Goal: Obtain resource: Download file/media

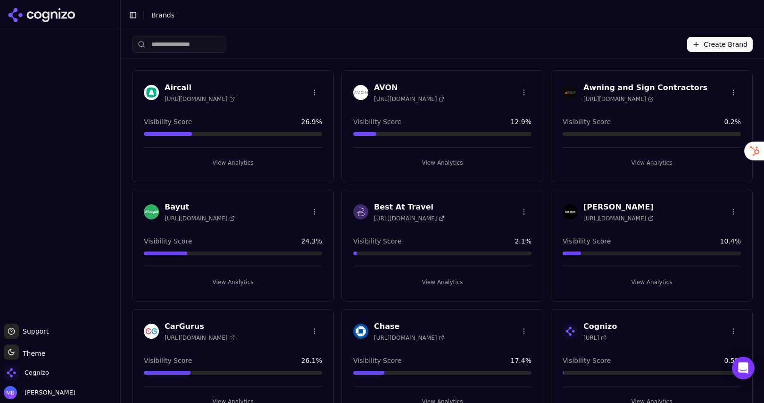
click at [193, 40] on input "search" at bounding box center [179, 44] width 94 height 17
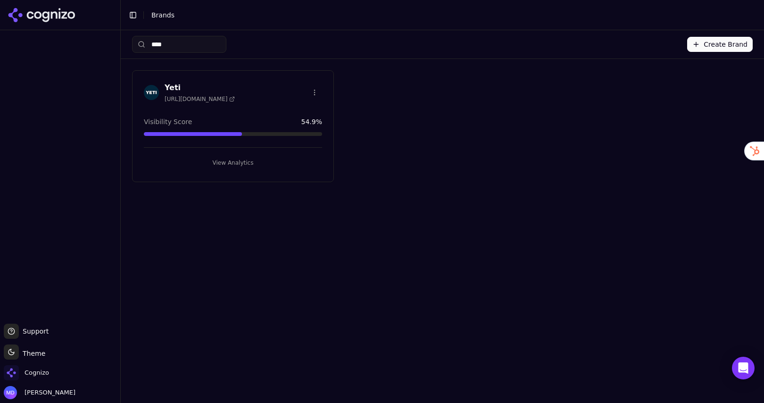
type input "****"
click at [226, 156] on button "View Analytics" at bounding box center [233, 162] width 178 height 15
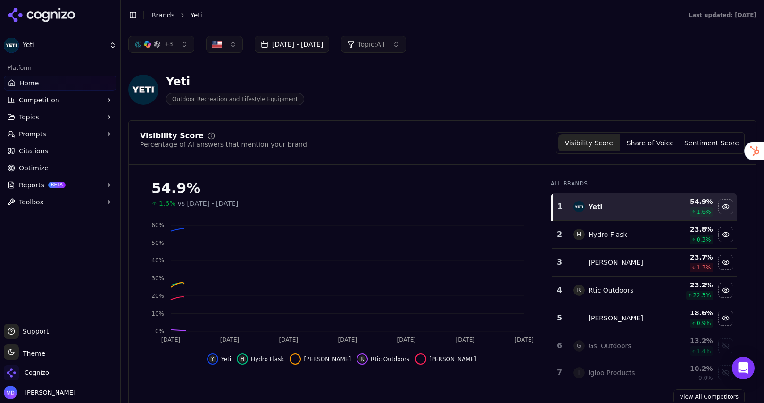
click at [42, 170] on span "Optimize" at bounding box center [34, 167] width 30 height 9
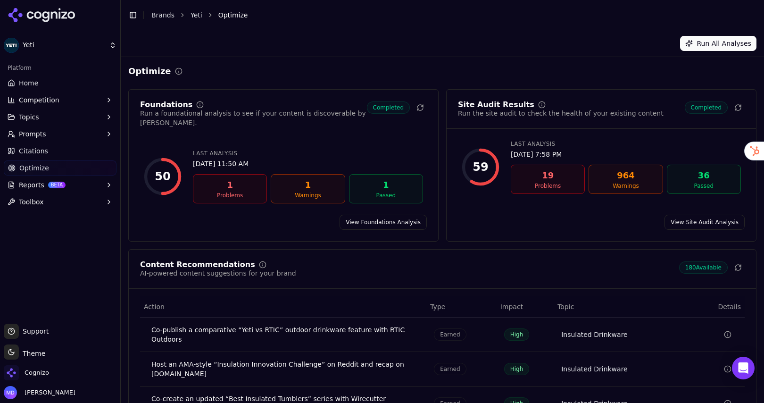
click at [52, 87] on link "Home" at bounding box center [60, 82] width 113 height 15
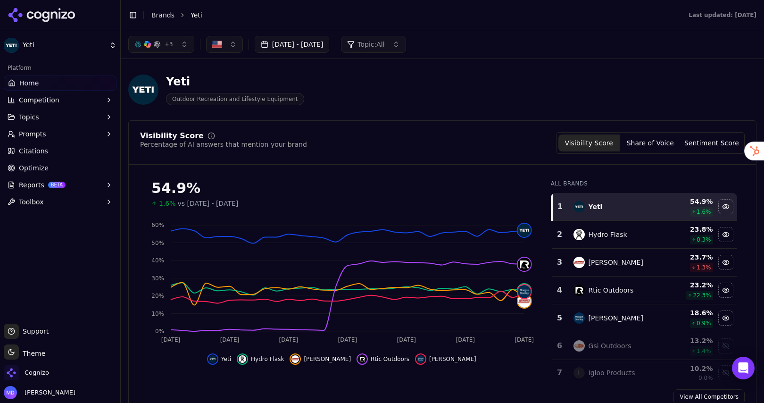
click at [57, 124] on button "Topics" at bounding box center [60, 116] width 113 height 15
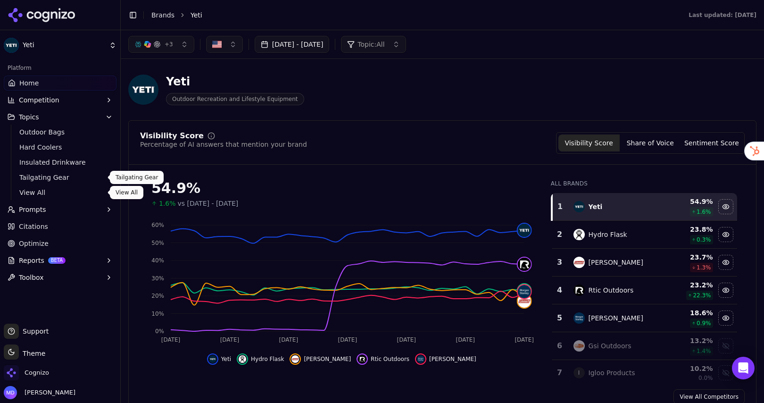
click at [30, 190] on span "View All" at bounding box center [60, 192] width 82 height 9
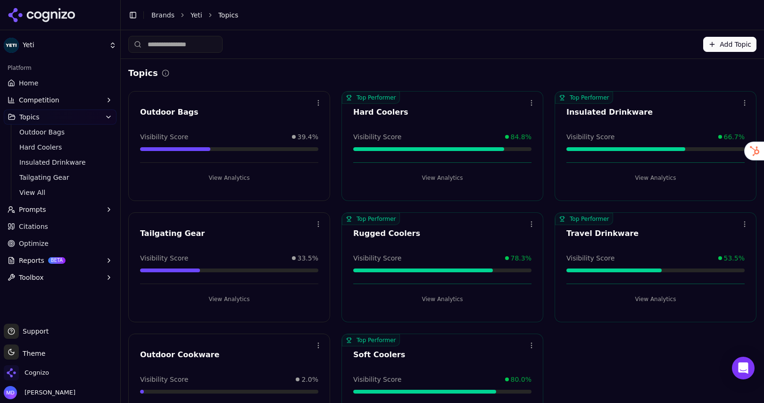
click at [37, 209] on span "Prompts" at bounding box center [32, 209] width 27 height 9
click at [35, 221] on span "Active" at bounding box center [60, 224] width 82 height 9
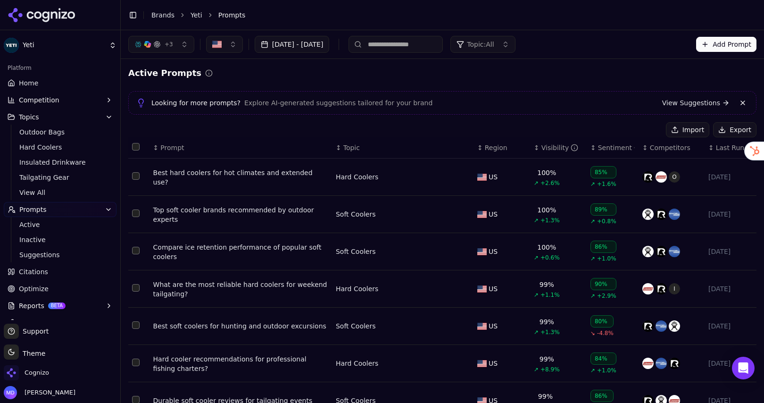
click at [223, 175] on div "Best hard coolers for hot climates and extended use?" at bounding box center [240, 177] width 175 height 19
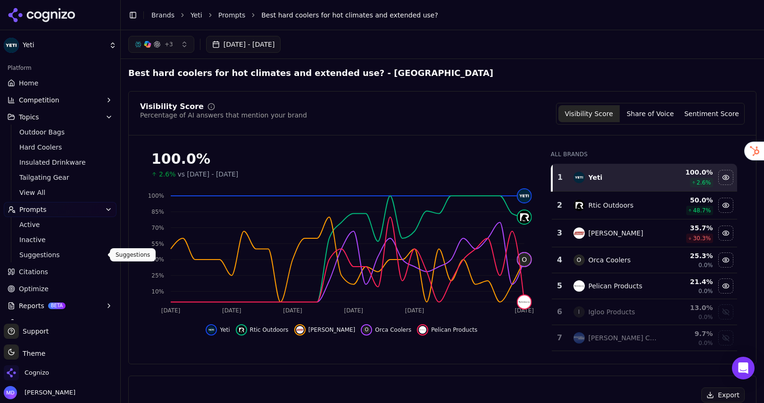
drag, startPoint x: 48, startPoint y: 257, endPoint x: 81, endPoint y: 242, distance: 35.7
click at [48, 257] on span "Suggestions" at bounding box center [60, 254] width 82 height 9
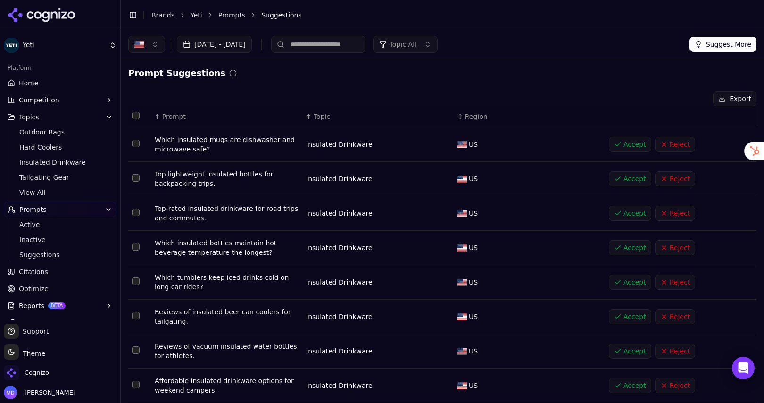
click at [53, 78] on link "Home" at bounding box center [60, 82] width 113 height 15
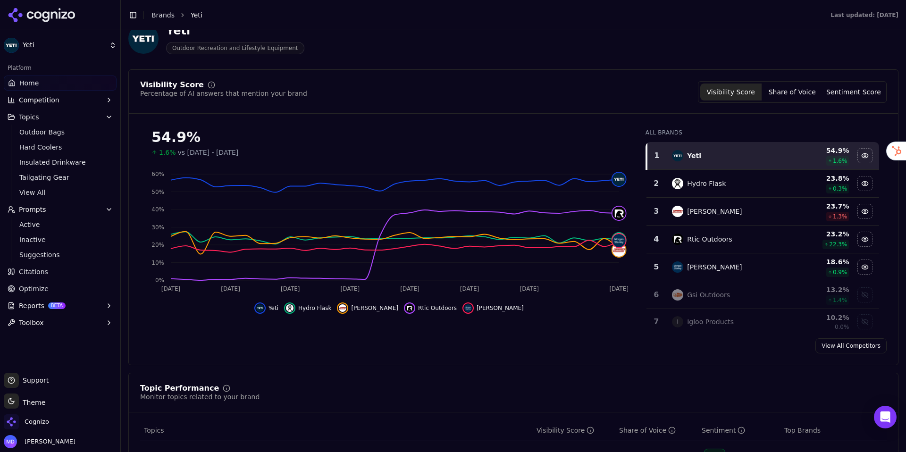
scroll to position [52, 0]
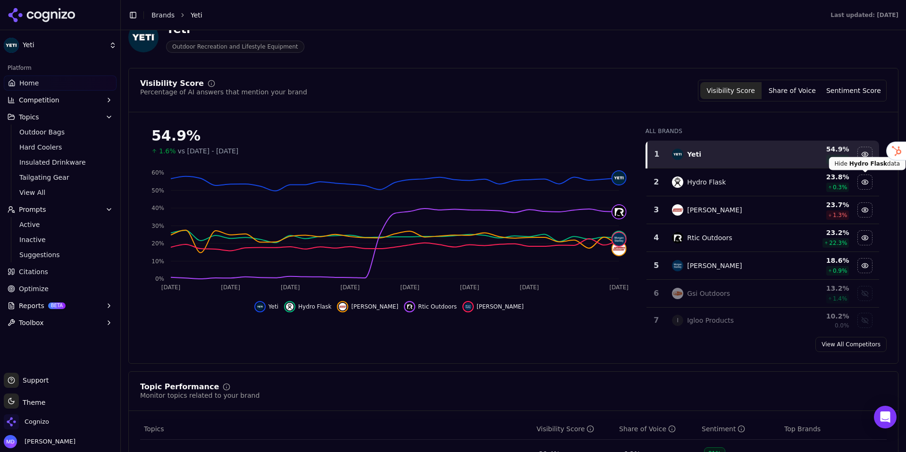
click at [764, 183] on div "Hide hydro flask data" at bounding box center [865, 182] width 14 height 14
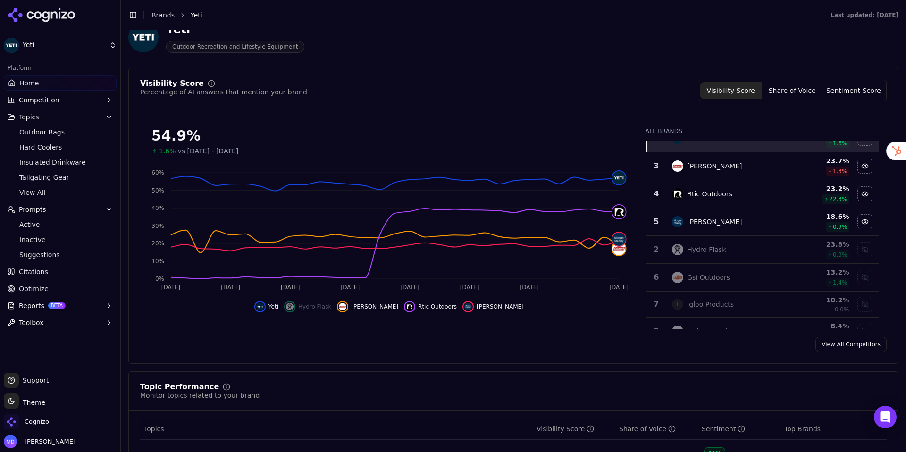
scroll to position [0, 0]
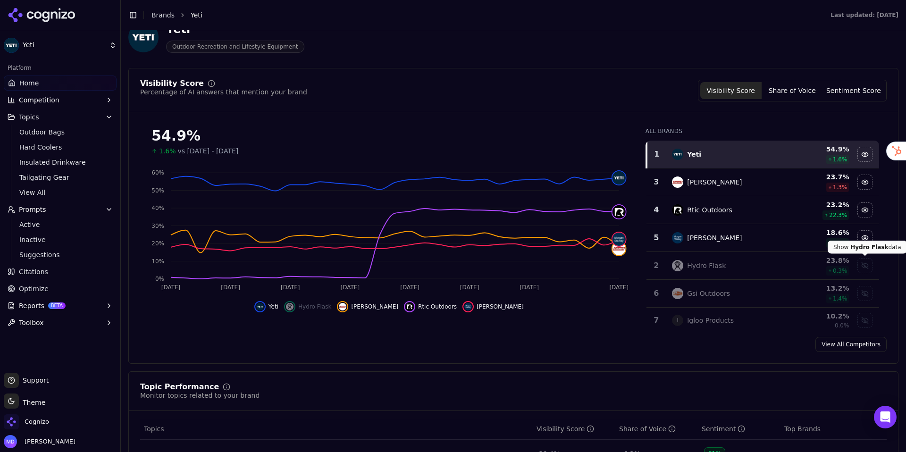
click at [764, 266] on div "Show hydro flask data" at bounding box center [865, 266] width 14 height 14
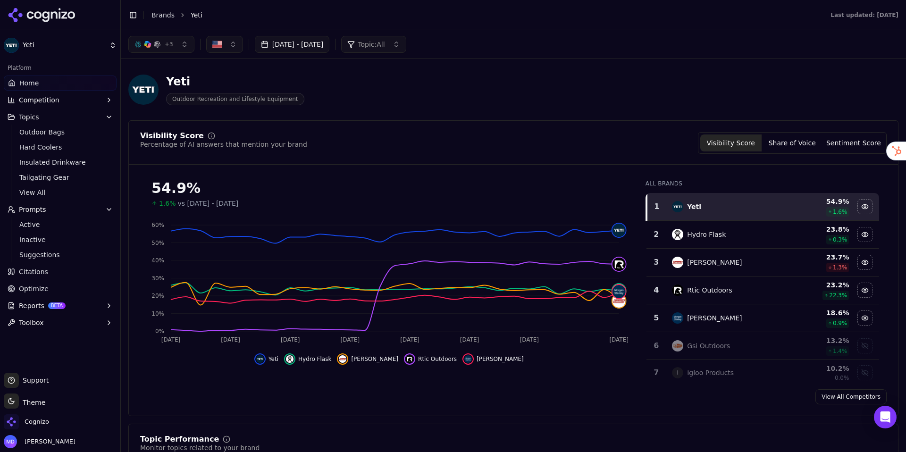
click at [90, 102] on button "Competition" at bounding box center [60, 99] width 113 height 15
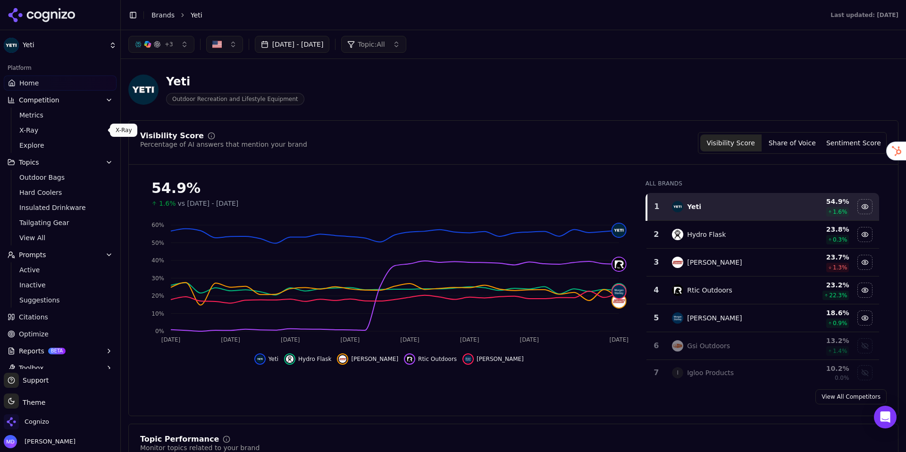
click at [37, 133] on span "X-Ray" at bounding box center [60, 129] width 82 height 9
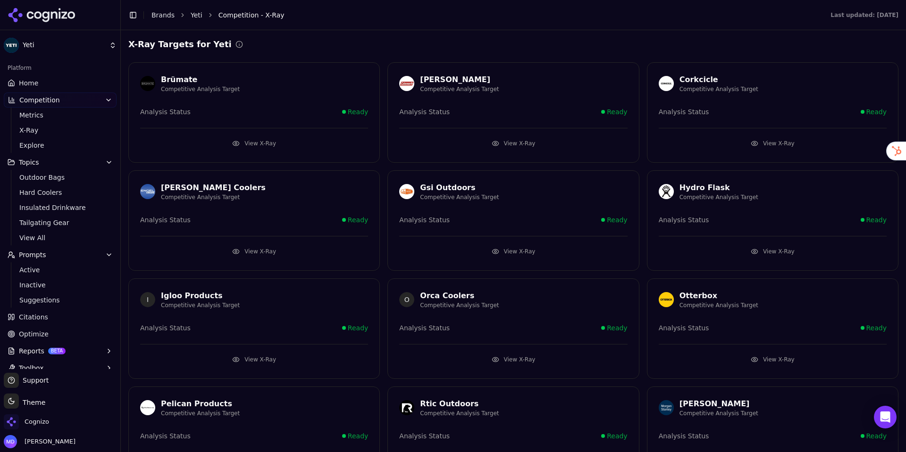
click at [764, 249] on button "View X-Ray" at bounding box center [773, 251] width 228 height 15
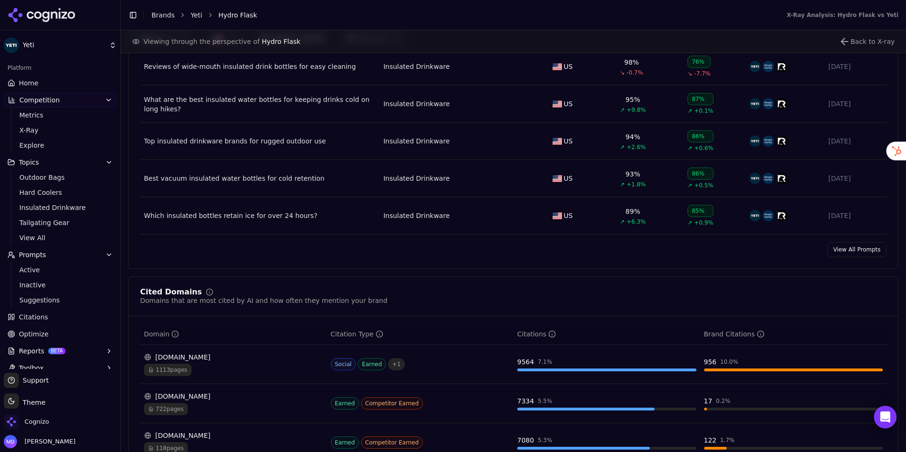
scroll to position [767, 0]
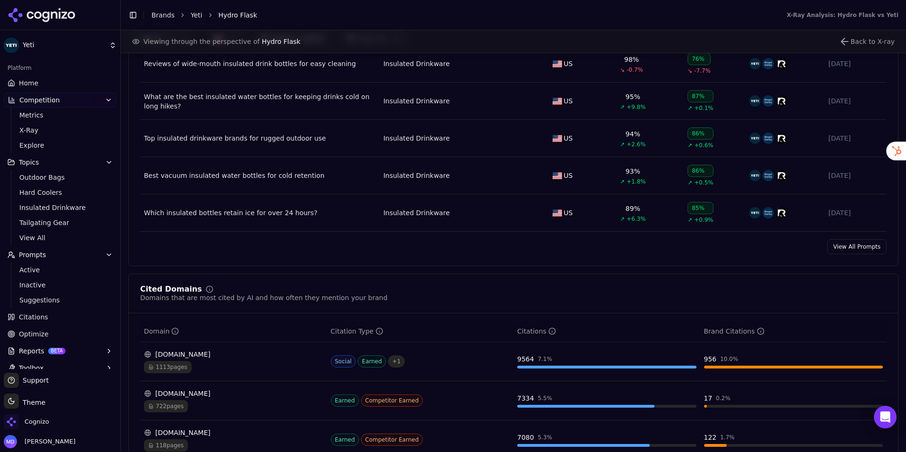
click at [71, 83] on link "Home" at bounding box center [60, 82] width 113 height 15
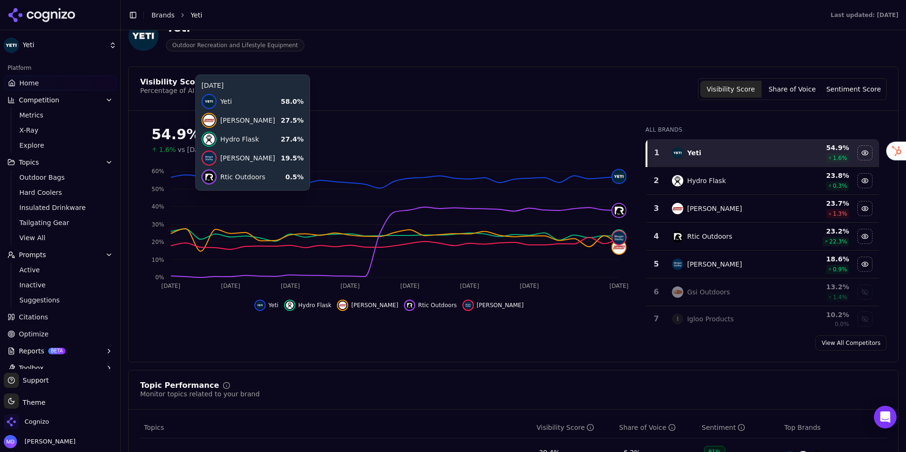
scroll to position [59, 0]
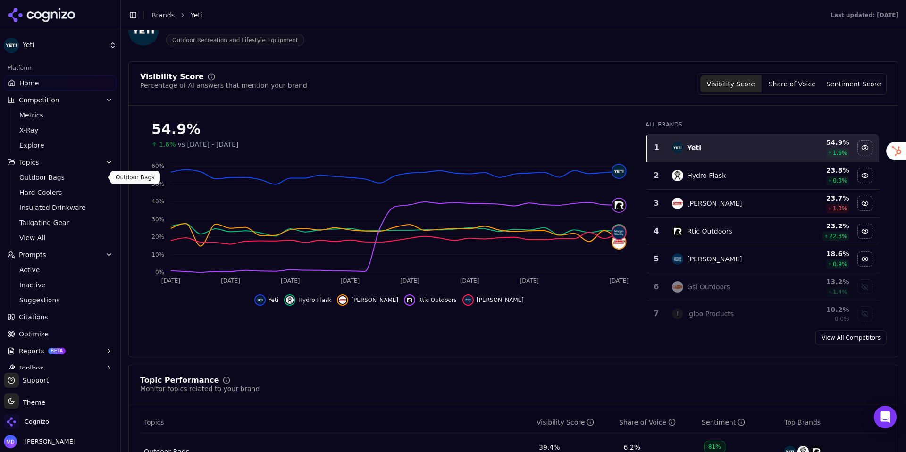
click at [81, 161] on button "Topics" at bounding box center [60, 162] width 113 height 15
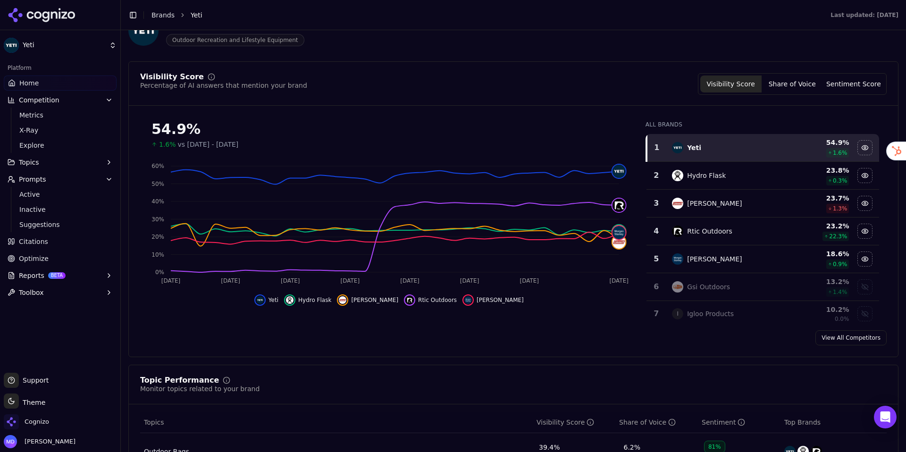
click at [102, 101] on button "Competition" at bounding box center [60, 99] width 113 height 15
click at [68, 209] on link "Optimize" at bounding box center [60, 213] width 113 height 15
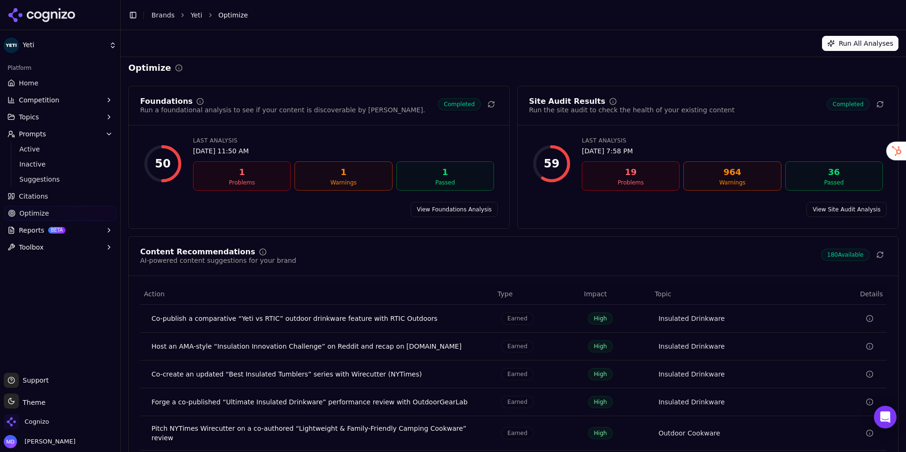
scroll to position [5, 0]
click at [473, 209] on link "View Foundations Analysis" at bounding box center [453, 207] width 87 height 15
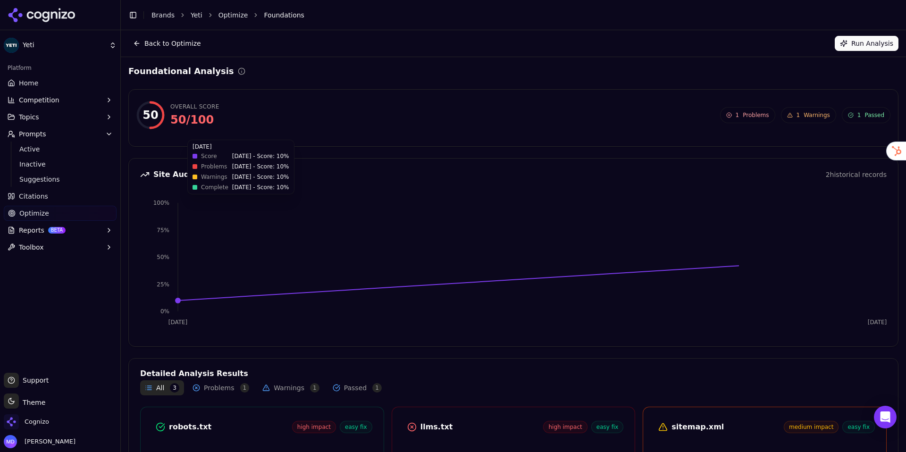
scroll to position [101, 0]
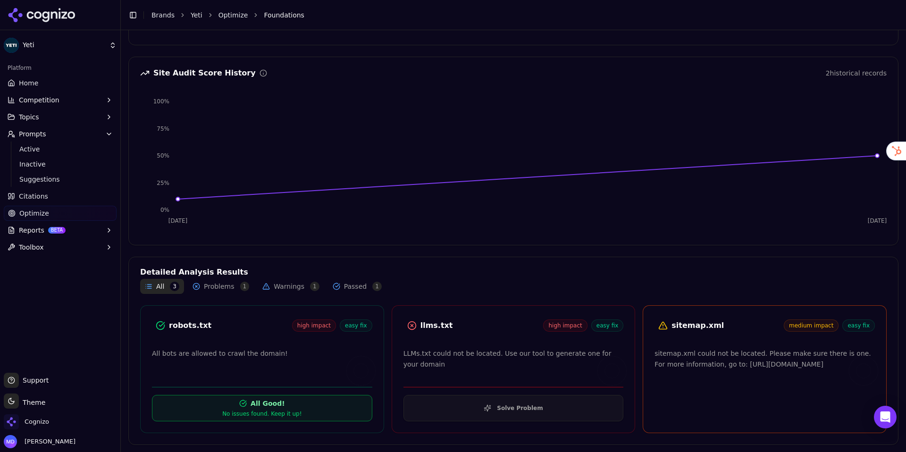
scroll to position [5, 0]
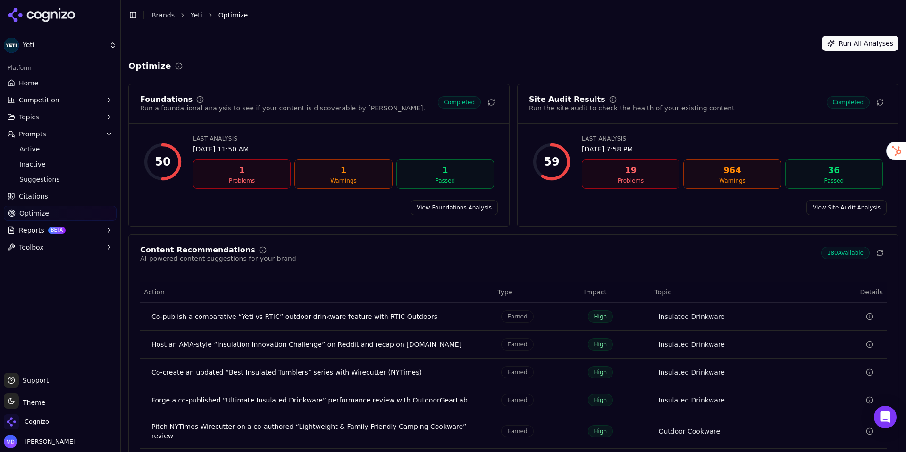
click at [764, 204] on link "View Site Audit Analysis" at bounding box center [846, 207] width 80 height 15
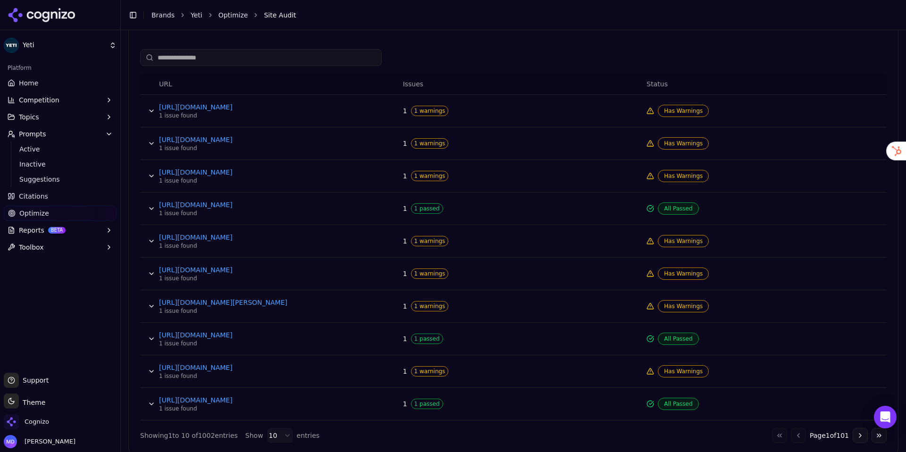
scroll to position [378, 0]
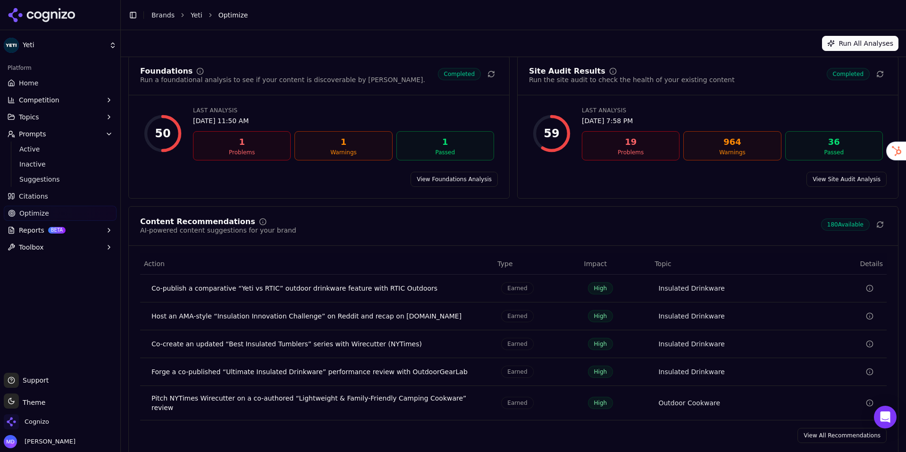
scroll to position [38, 0]
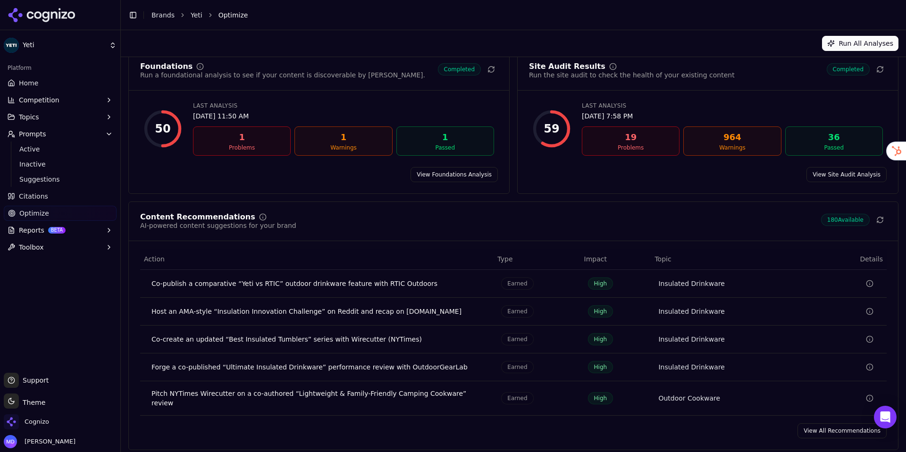
click at [764, 402] on link "View All Recommendations" at bounding box center [841, 430] width 89 height 15
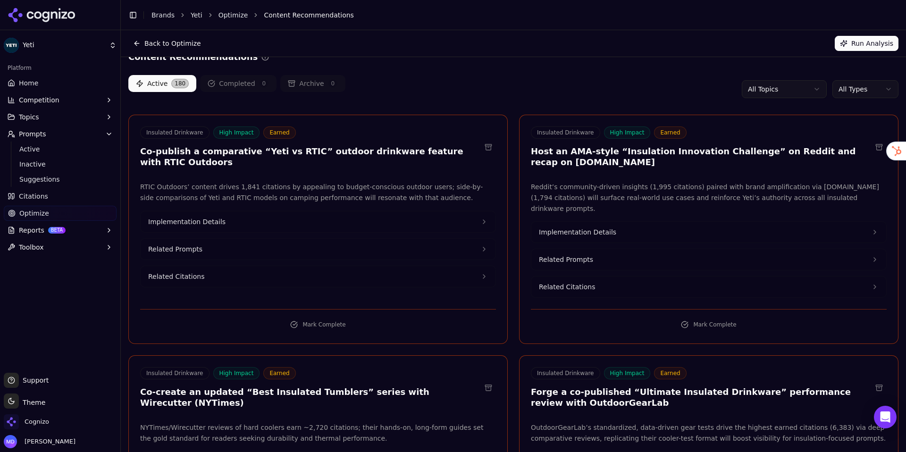
scroll to position [15, 0]
click at [32, 192] on span "Citations" at bounding box center [33, 196] width 29 height 9
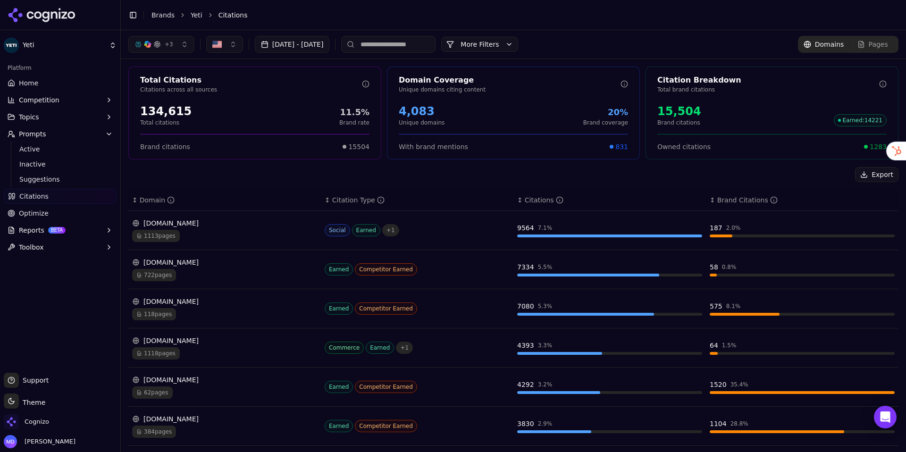
click at [231, 230] on div "1113 pages" at bounding box center [224, 236] width 185 height 12
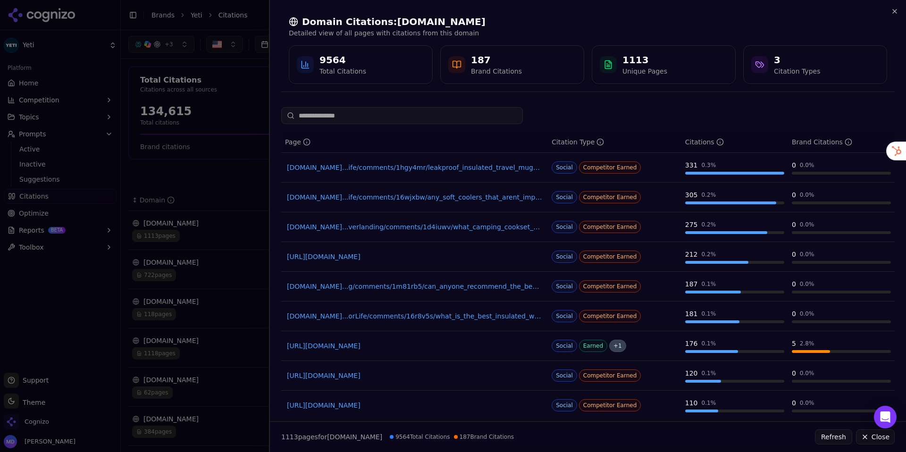
click at [236, 272] on div at bounding box center [453, 226] width 906 height 452
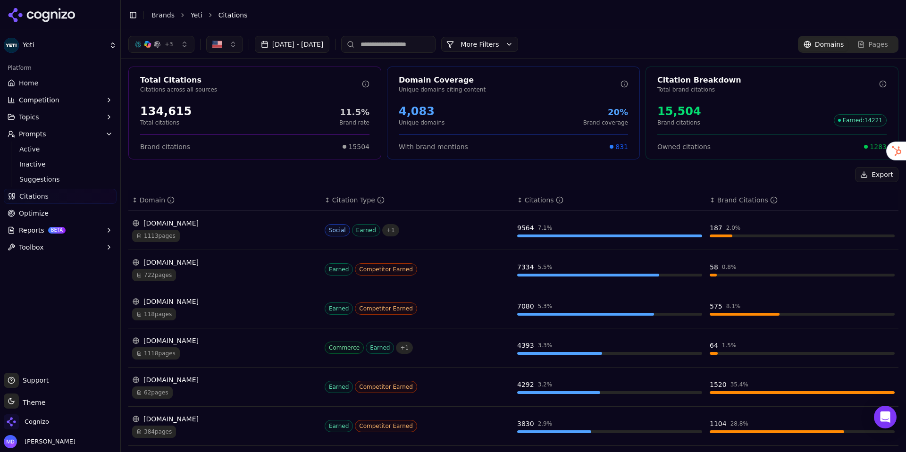
click at [43, 88] on link "Home" at bounding box center [60, 82] width 113 height 15
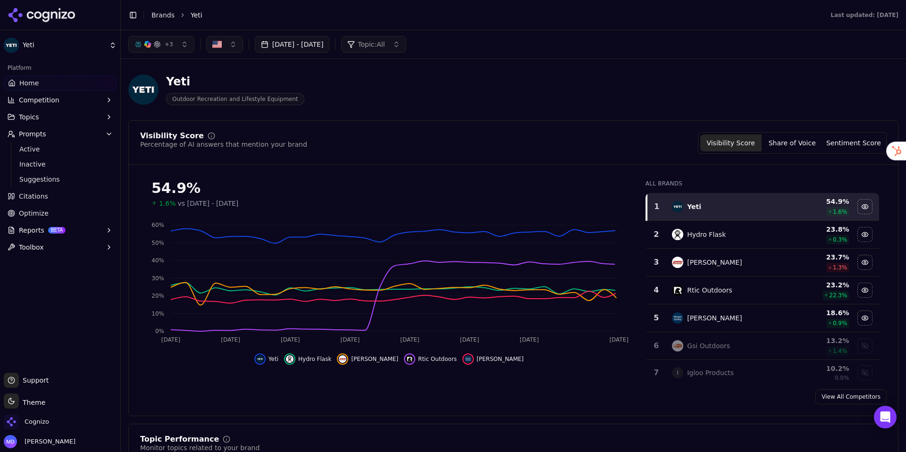
click at [177, 39] on button "+ 3" at bounding box center [161, 44] width 66 height 17
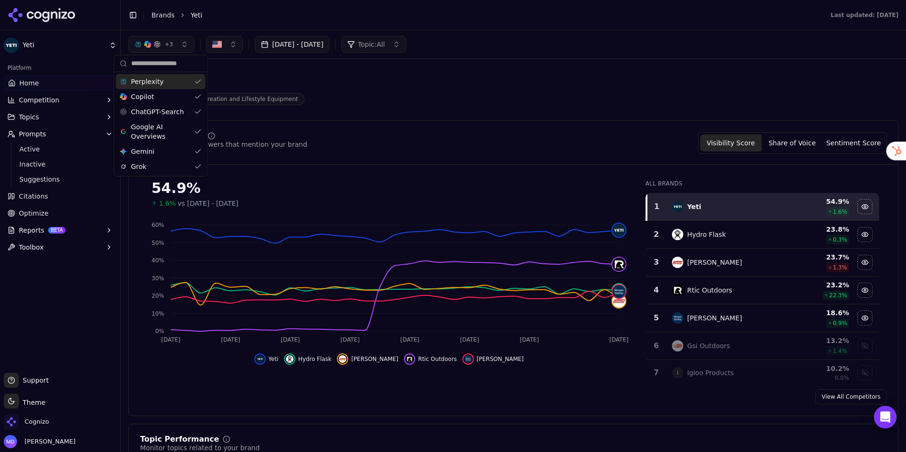
drag, startPoint x: 195, startPoint y: 83, endPoint x: 241, endPoint y: 92, distance: 46.7
click at [195, 83] on div "Perplexity" at bounding box center [161, 81] width 90 height 15
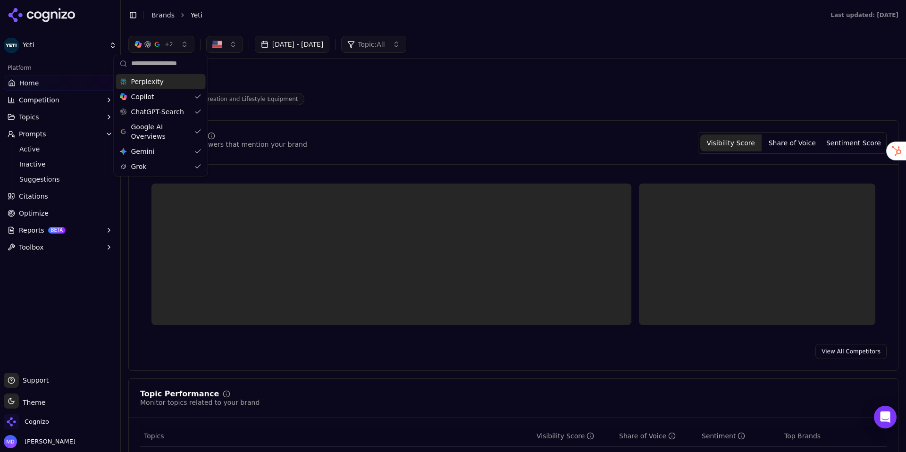
click at [351, 94] on div "Yeti Outdoor Recreation and Lifestyle Equipment" at bounding box center [339, 89] width 423 height 31
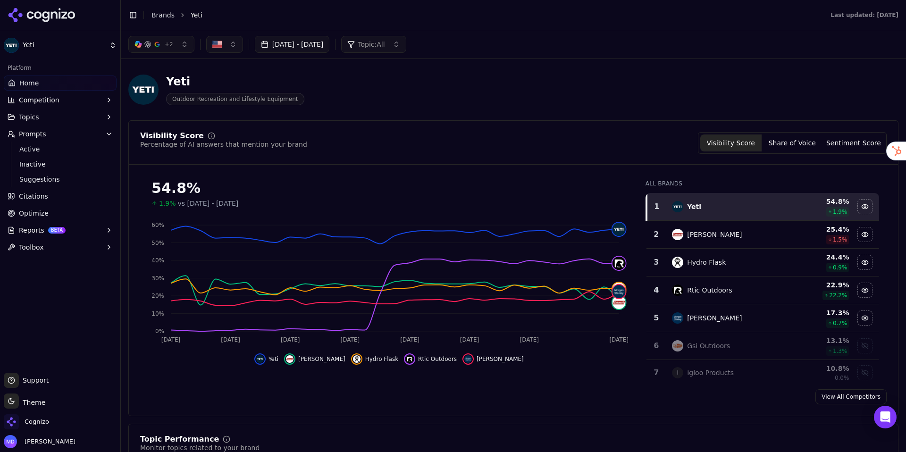
click at [164, 49] on button "+ 2" at bounding box center [161, 44] width 66 height 17
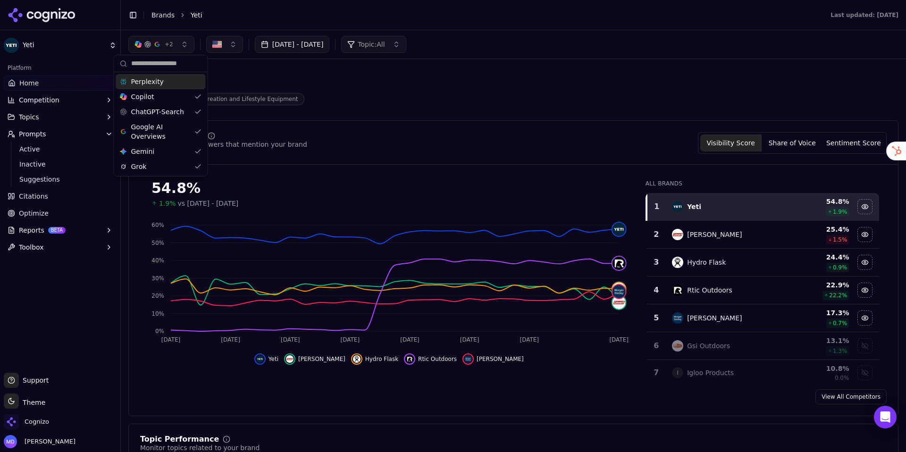
click at [172, 76] on div "Perplexity" at bounding box center [161, 81] width 90 height 15
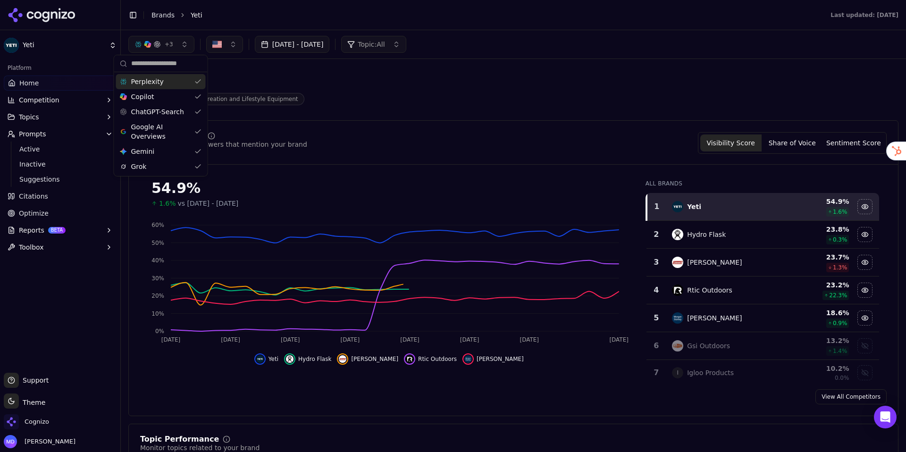
click at [297, 85] on div "Yeti" at bounding box center [235, 81] width 138 height 15
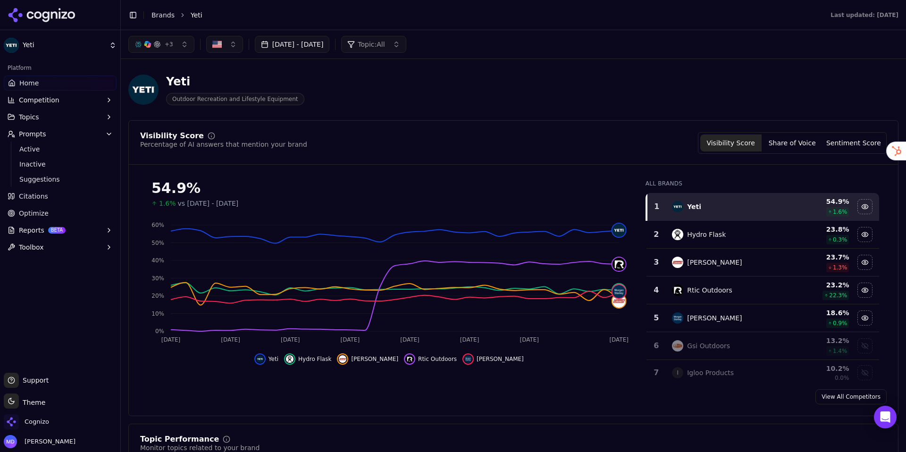
drag, startPoint x: 74, startPoint y: 229, endPoint x: 73, endPoint y: 224, distance: 5.2
click at [74, 229] on button "Reports BETA" at bounding box center [60, 230] width 113 height 15
click at [58, 247] on span "PDF" at bounding box center [60, 245] width 82 height 9
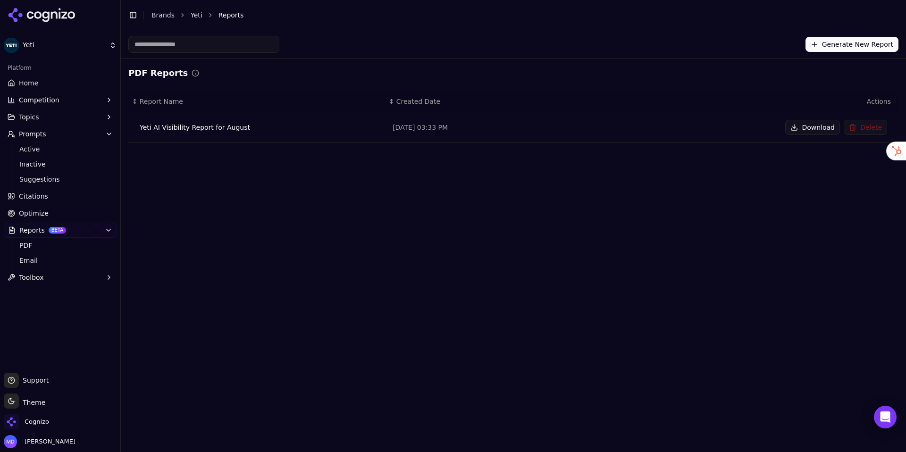
click at [764, 129] on button "Download" at bounding box center [812, 127] width 55 height 15
